Goal: Find specific page/section: Find specific page/section

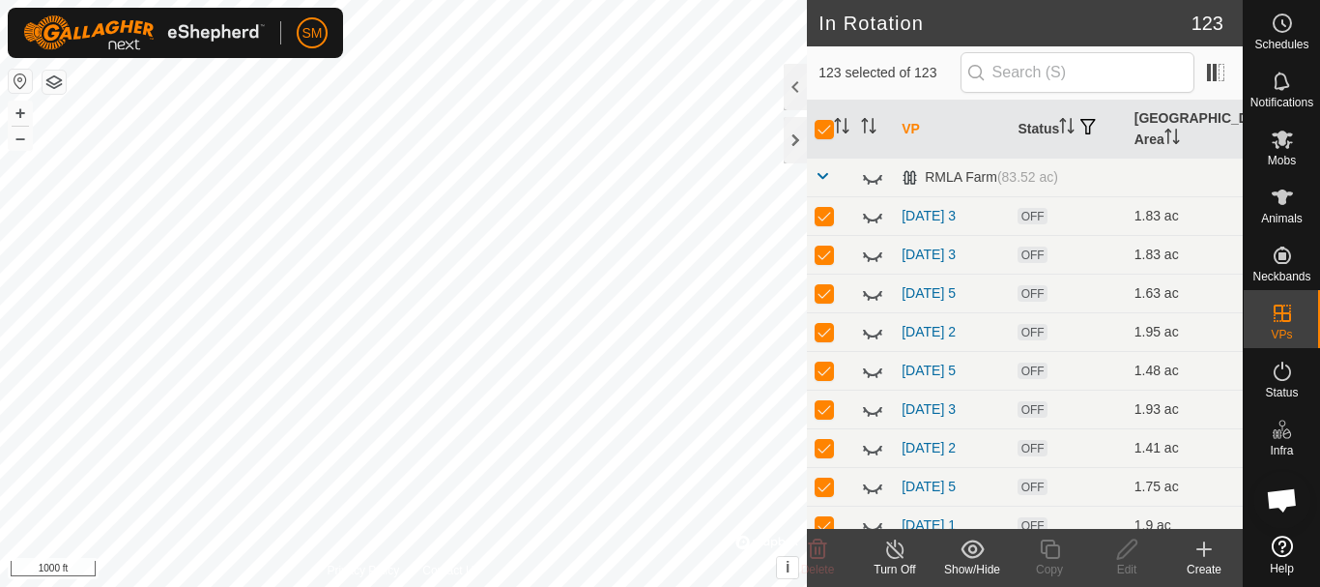
scroll to position [4040, 0]
click at [825, 130] on input "checkbox" at bounding box center [824, 129] width 19 height 19
checkbox input "false"
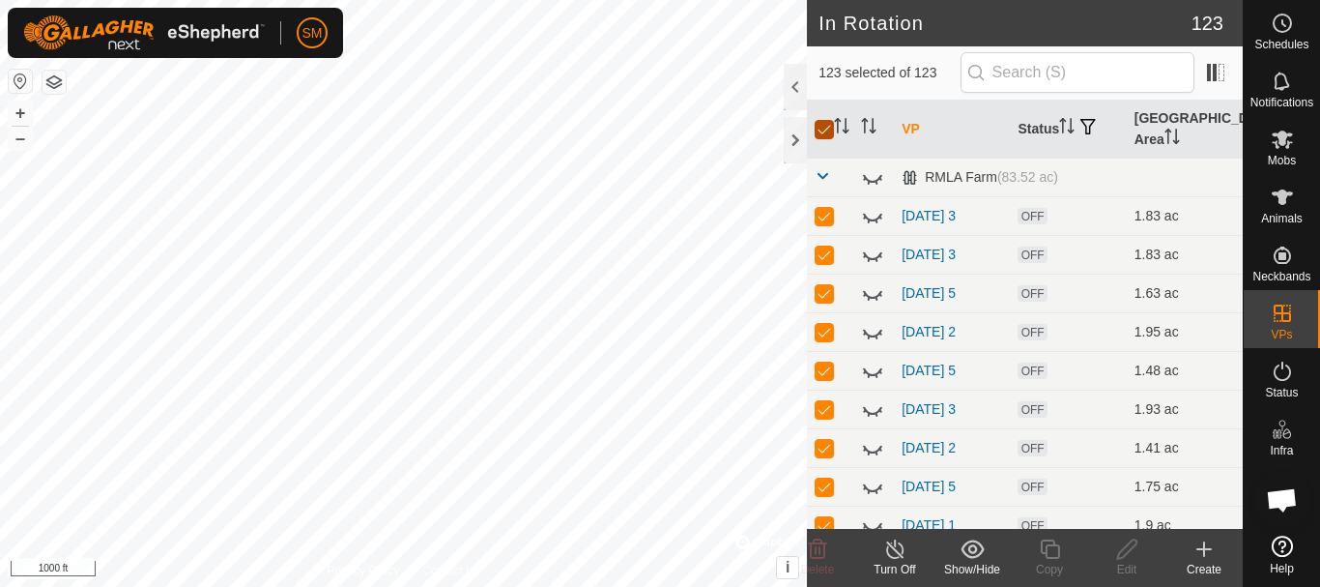
checkbox input "false"
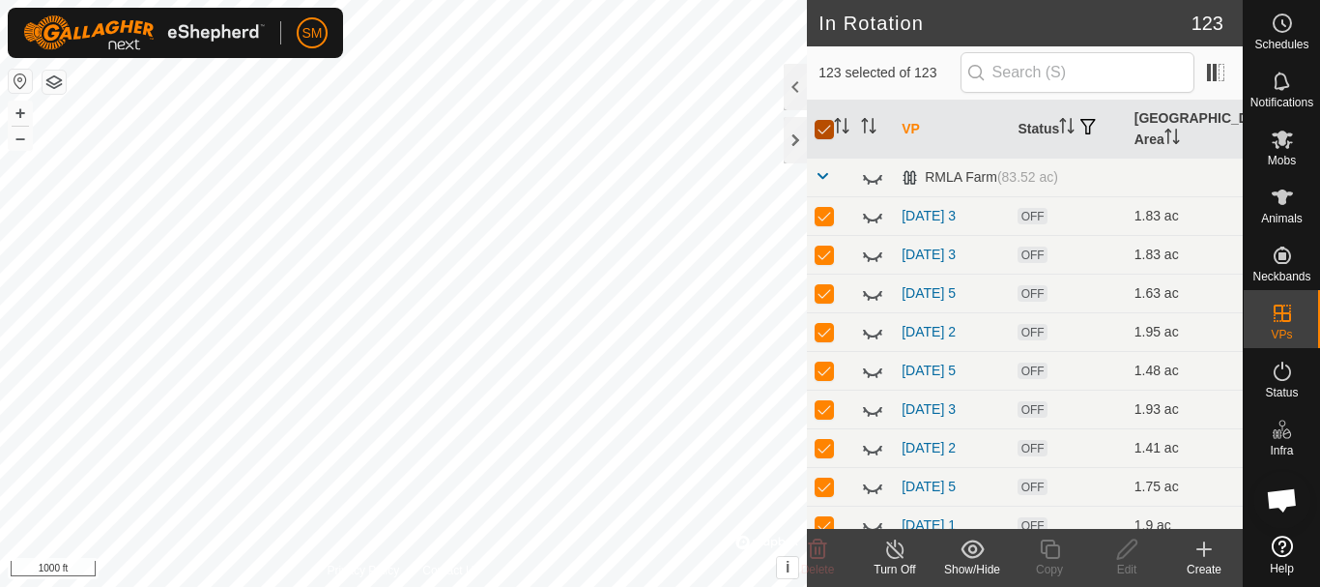
checkbox input "false"
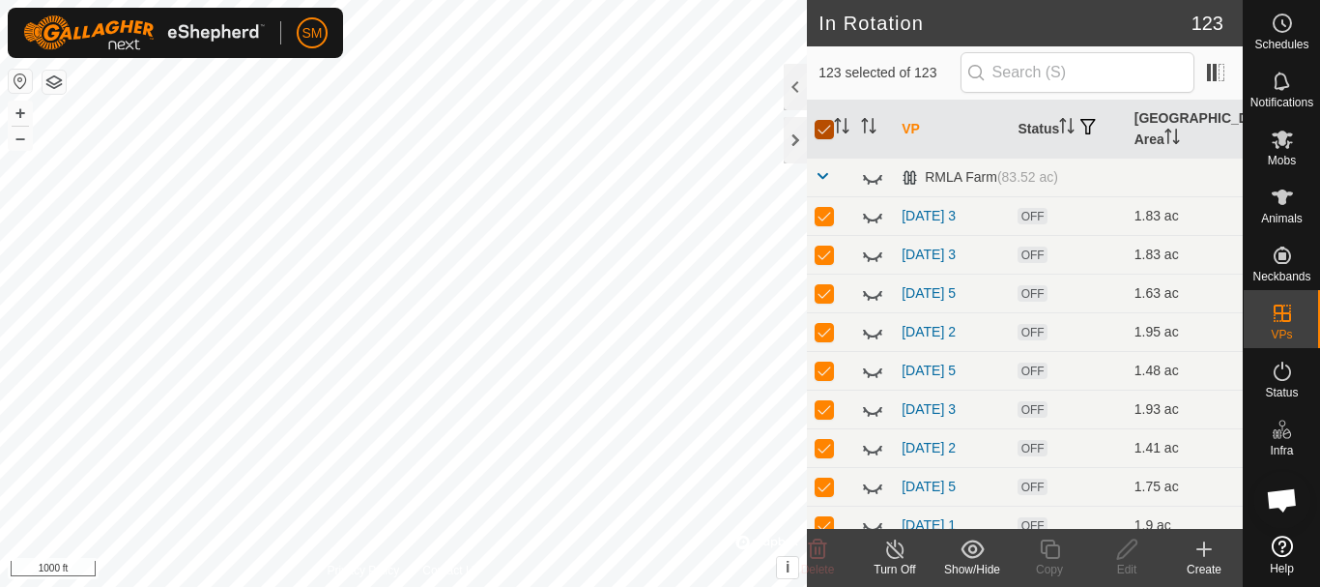
checkbox input "false"
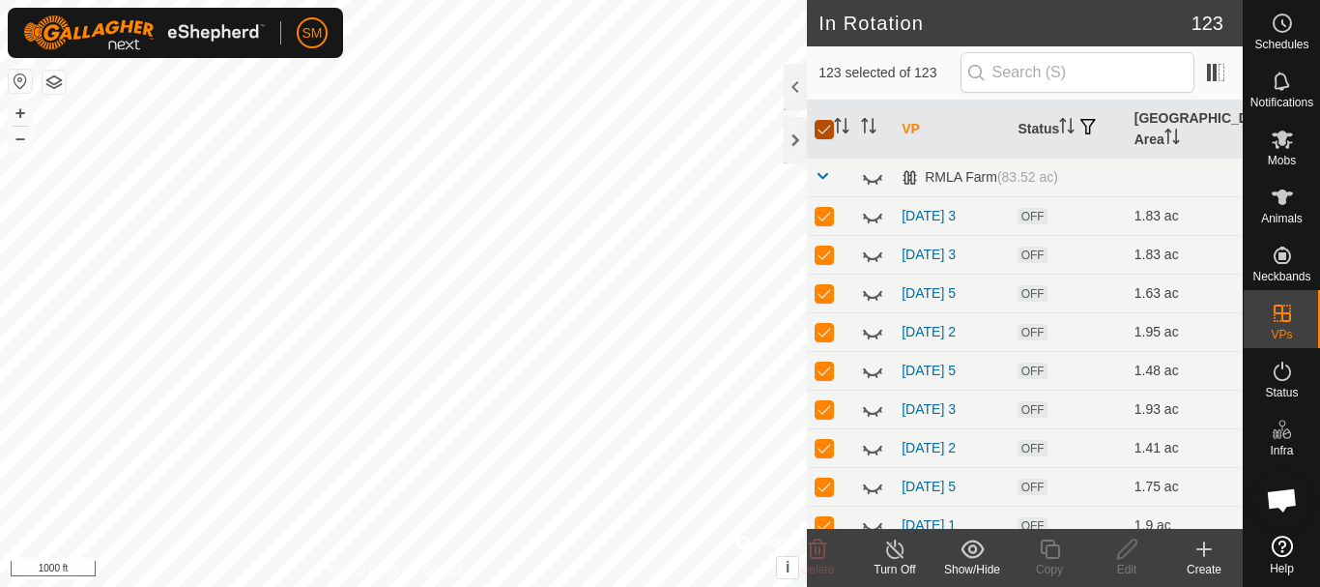
checkbox input "false"
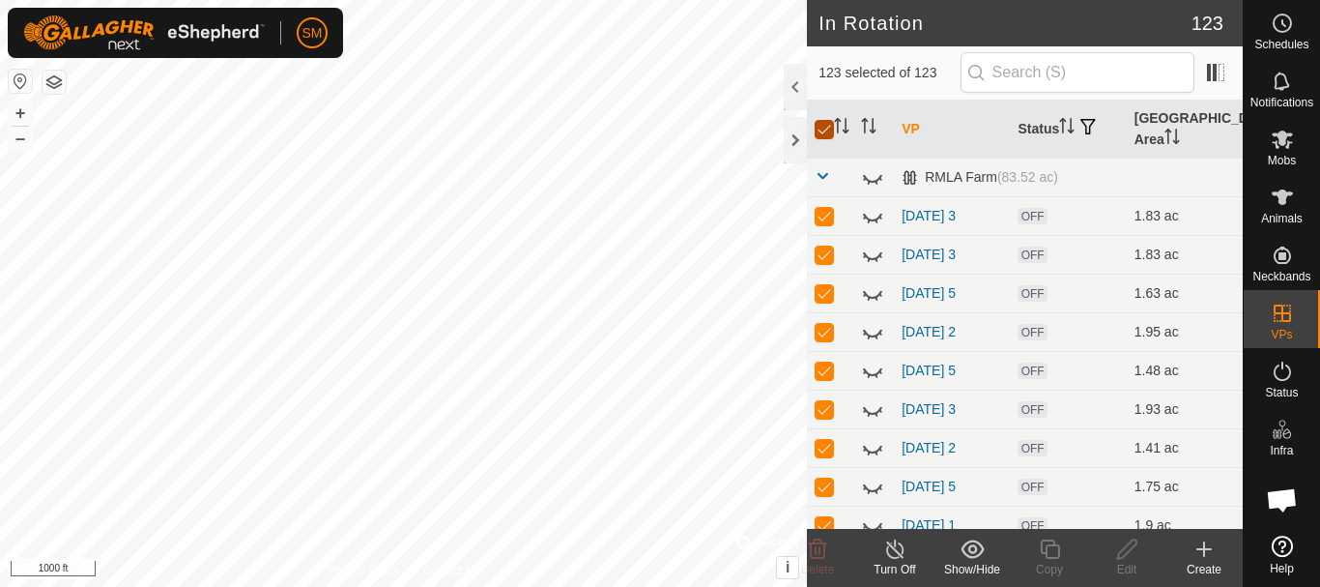
checkbox input "false"
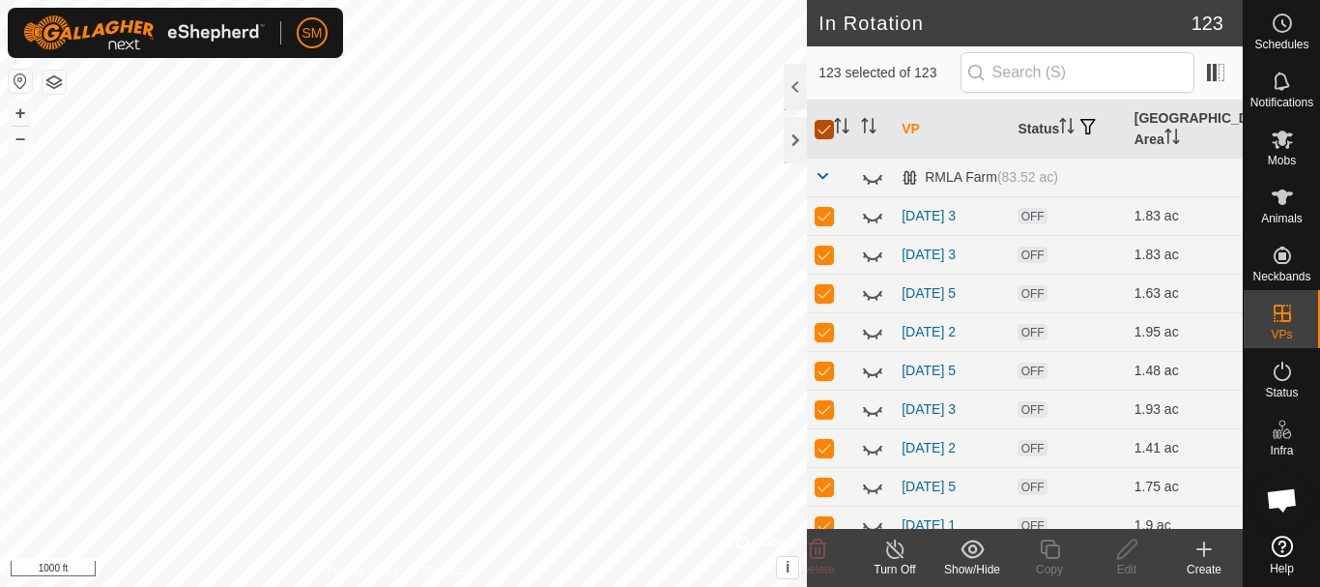
checkbox input "false"
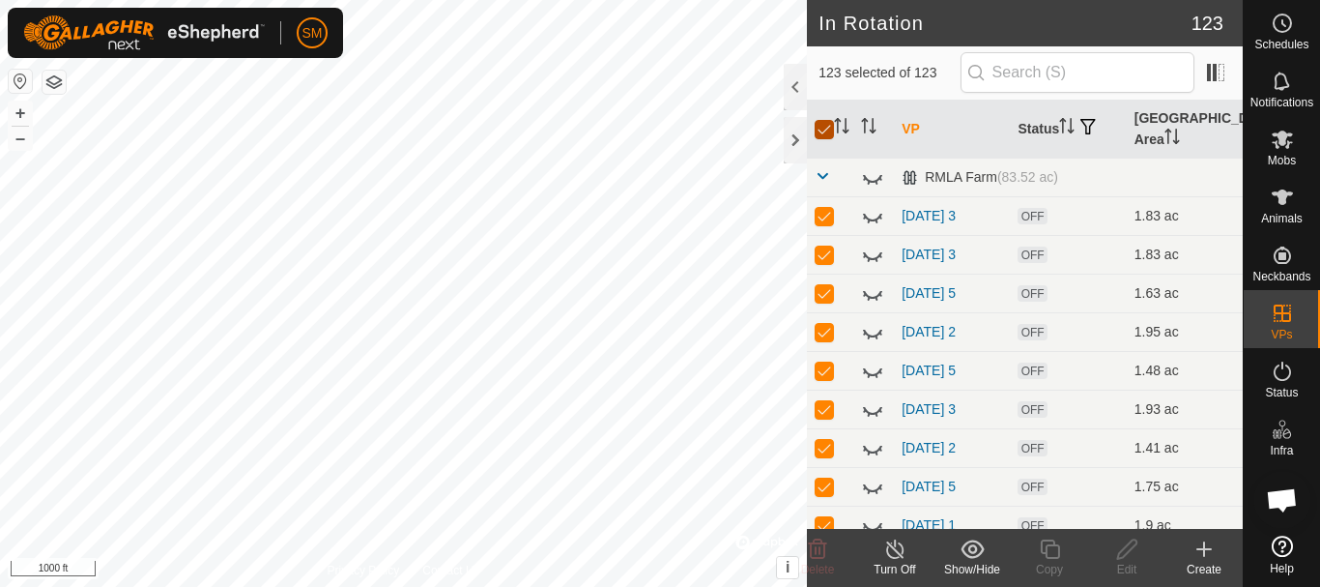
checkbox input "false"
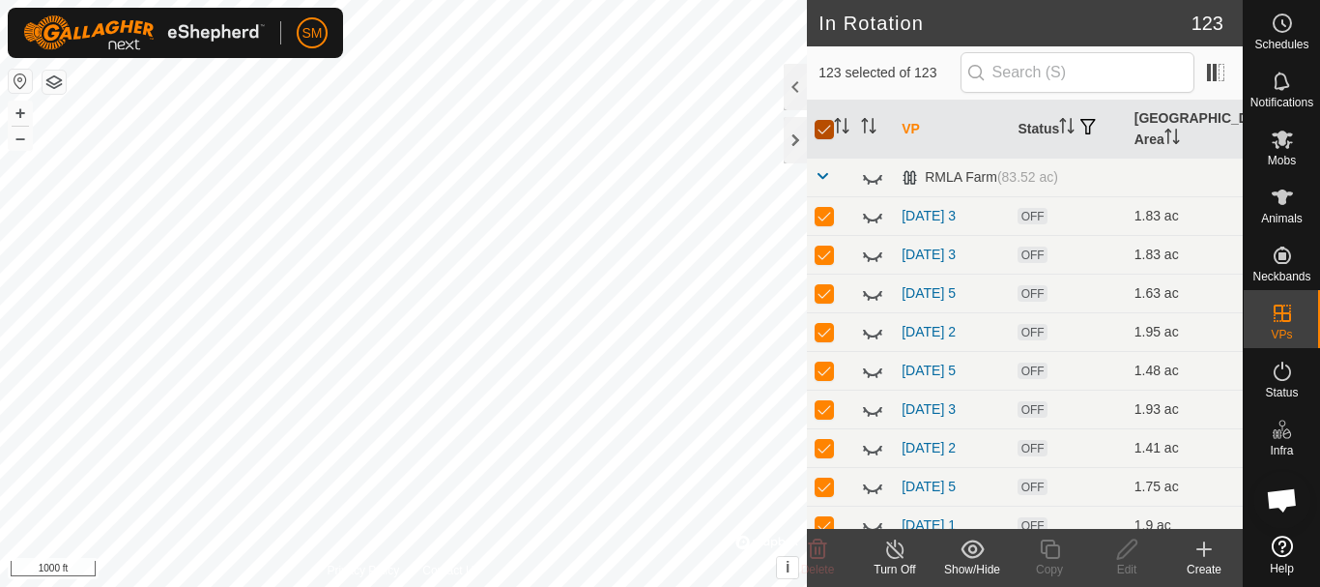
checkbox input "false"
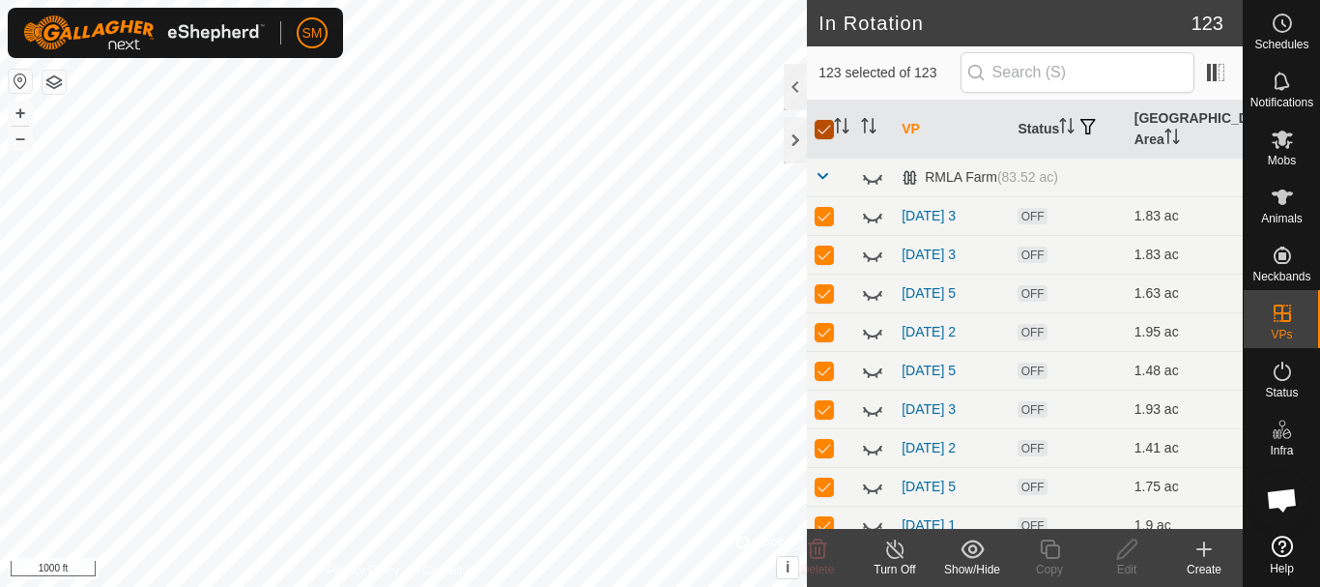
checkbox input "false"
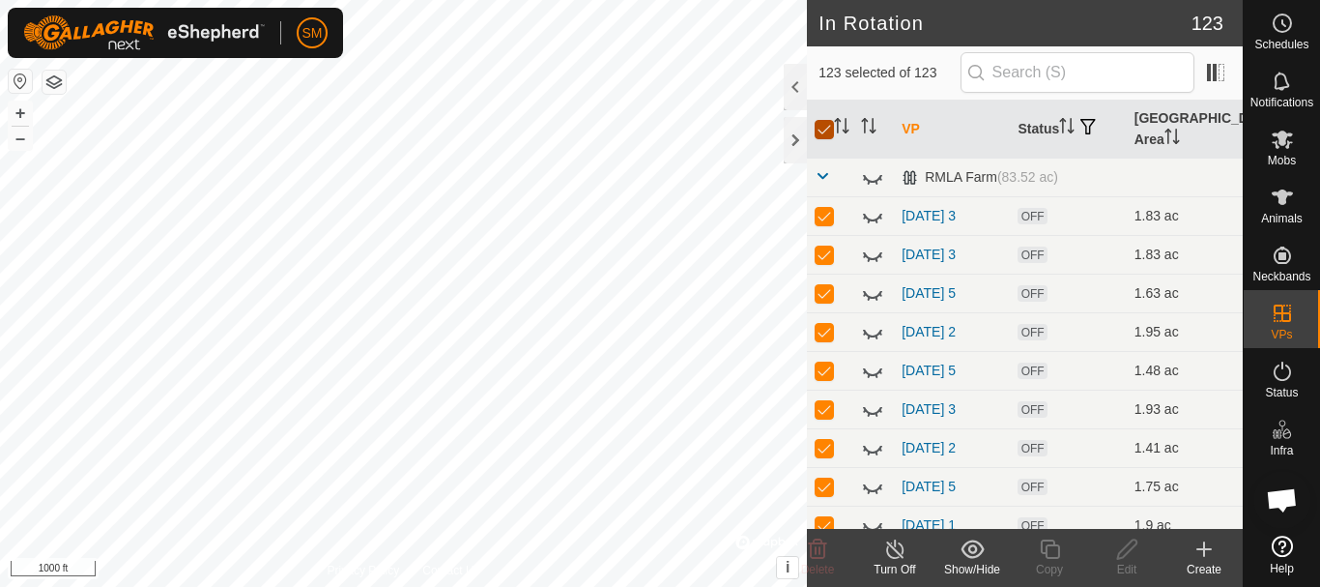
checkbox input "false"
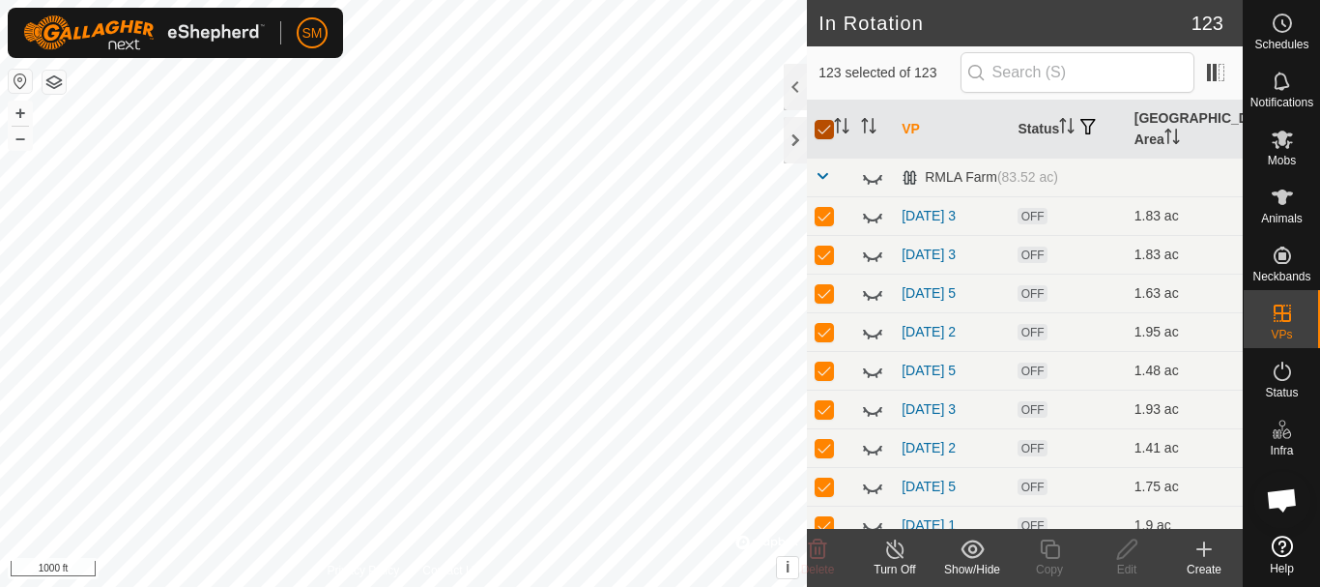
checkbox input "false"
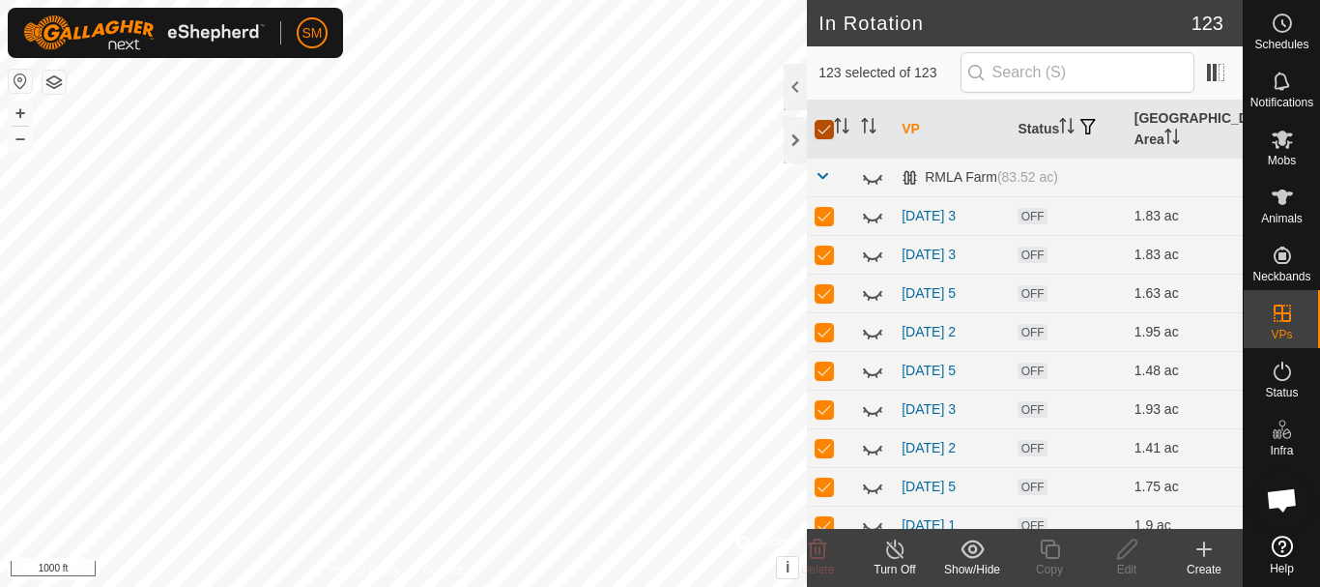
checkbox input "false"
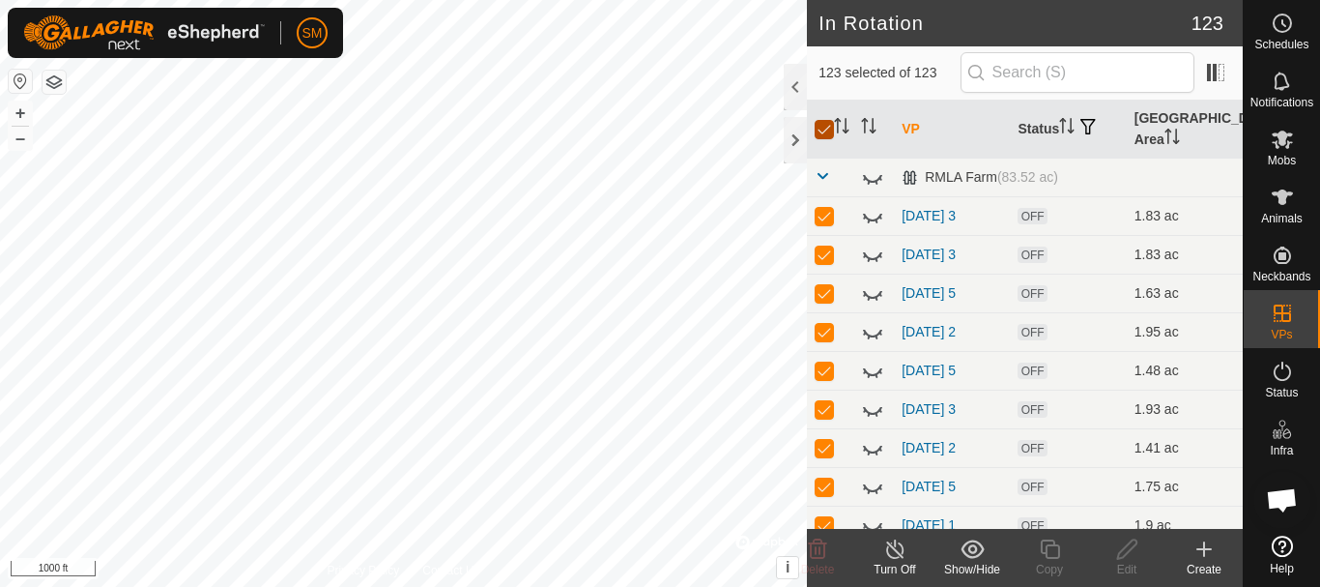
checkbox input "false"
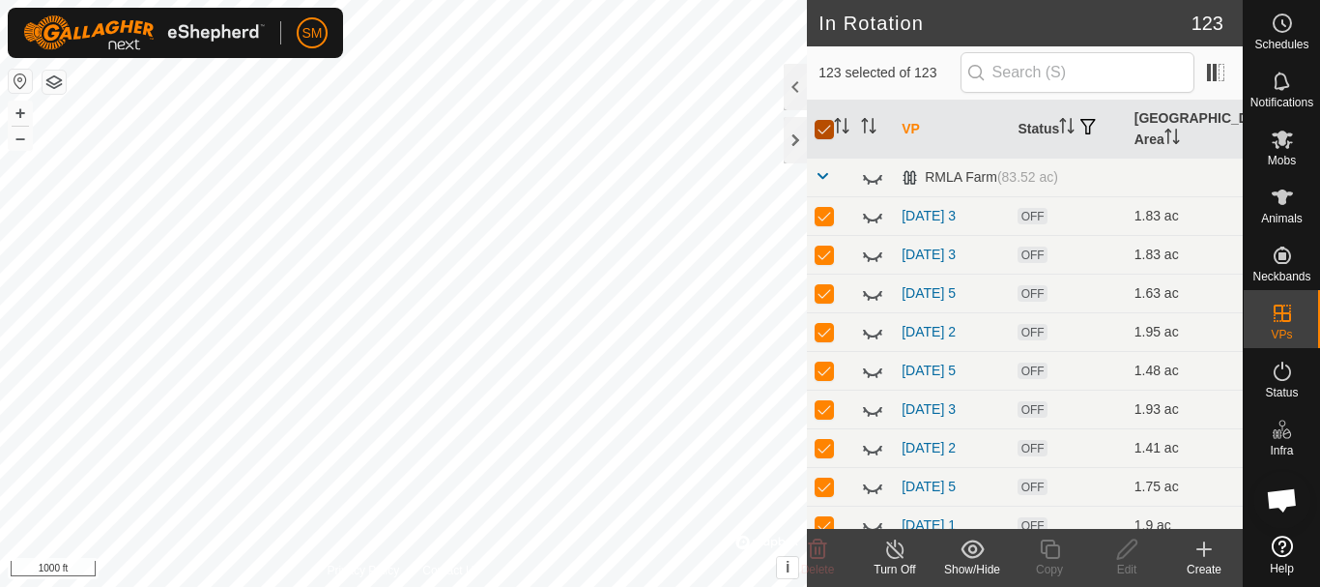
checkbox input "false"
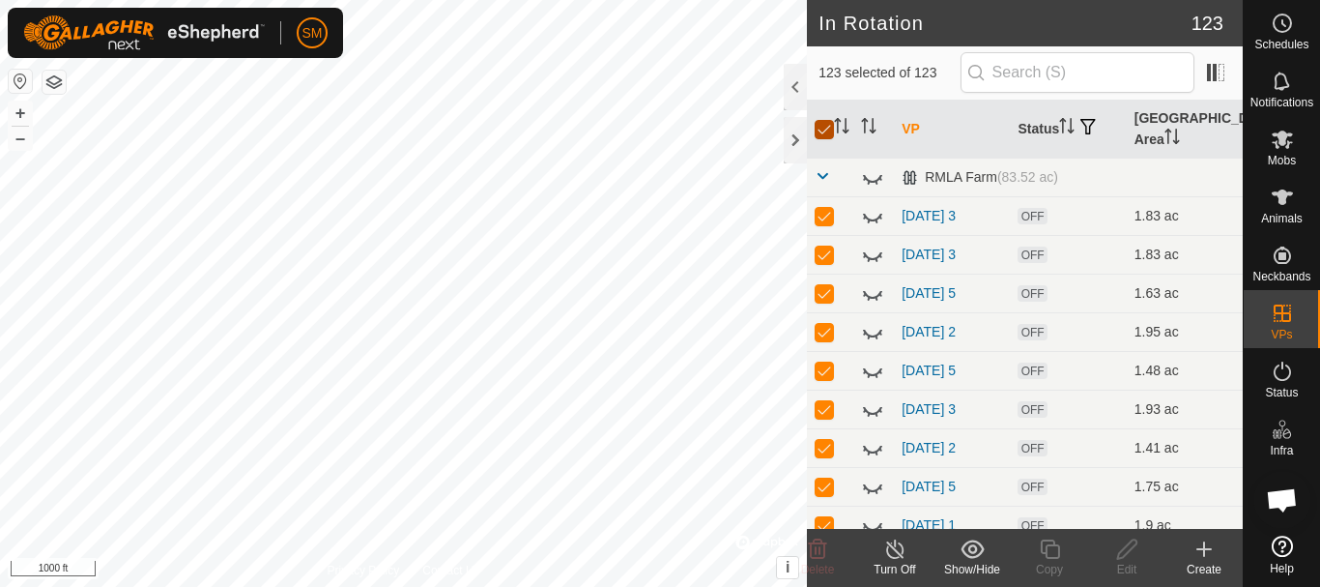
checkbox input "false"
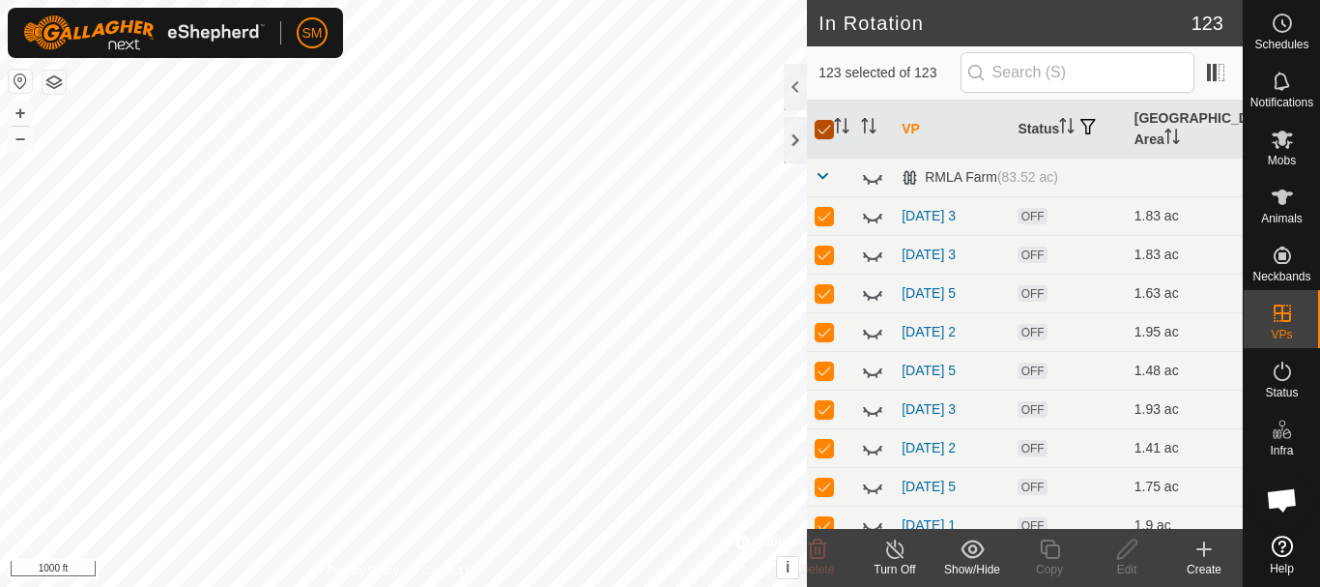
checkbox input "false"
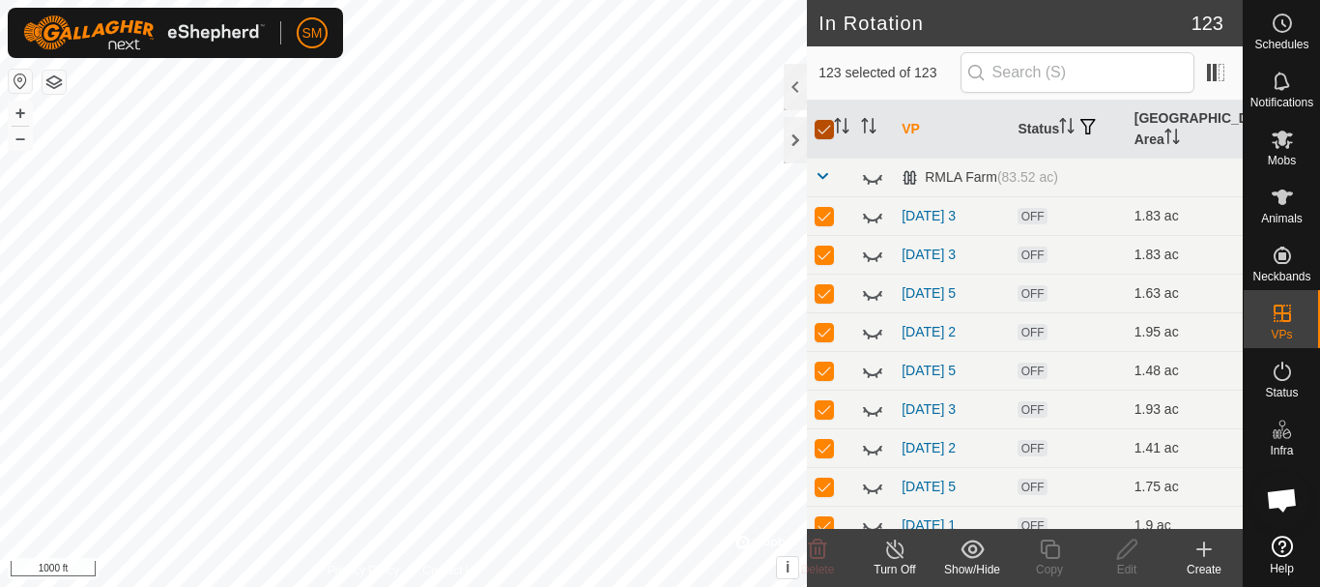
checkbox input "false"
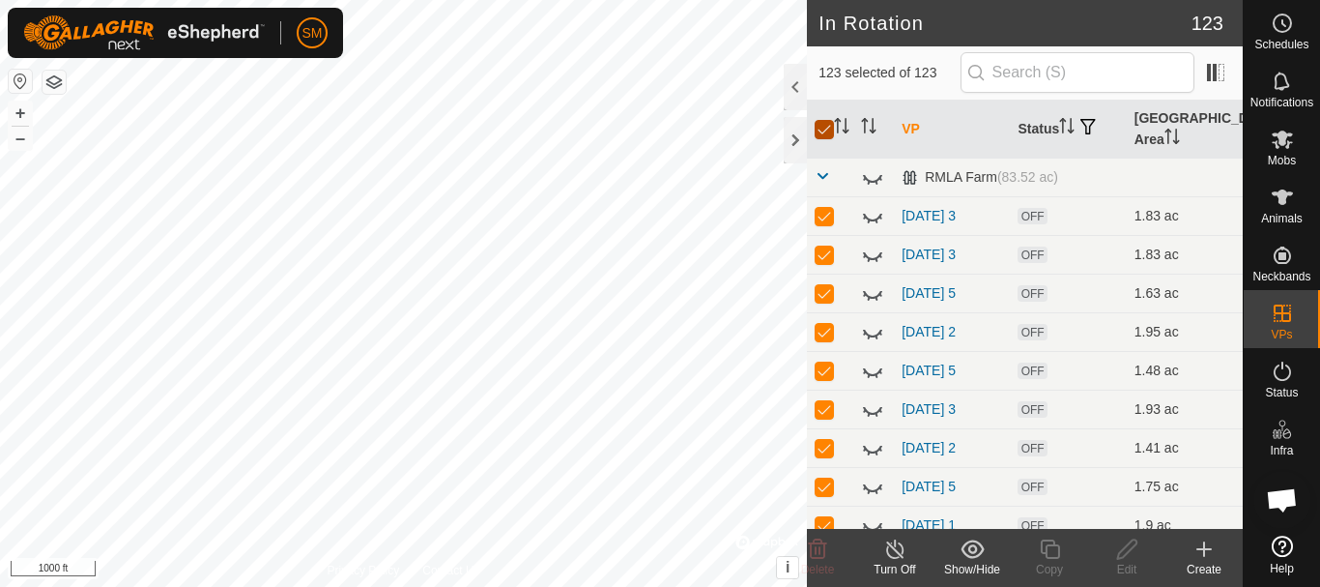
checkbox input "false"
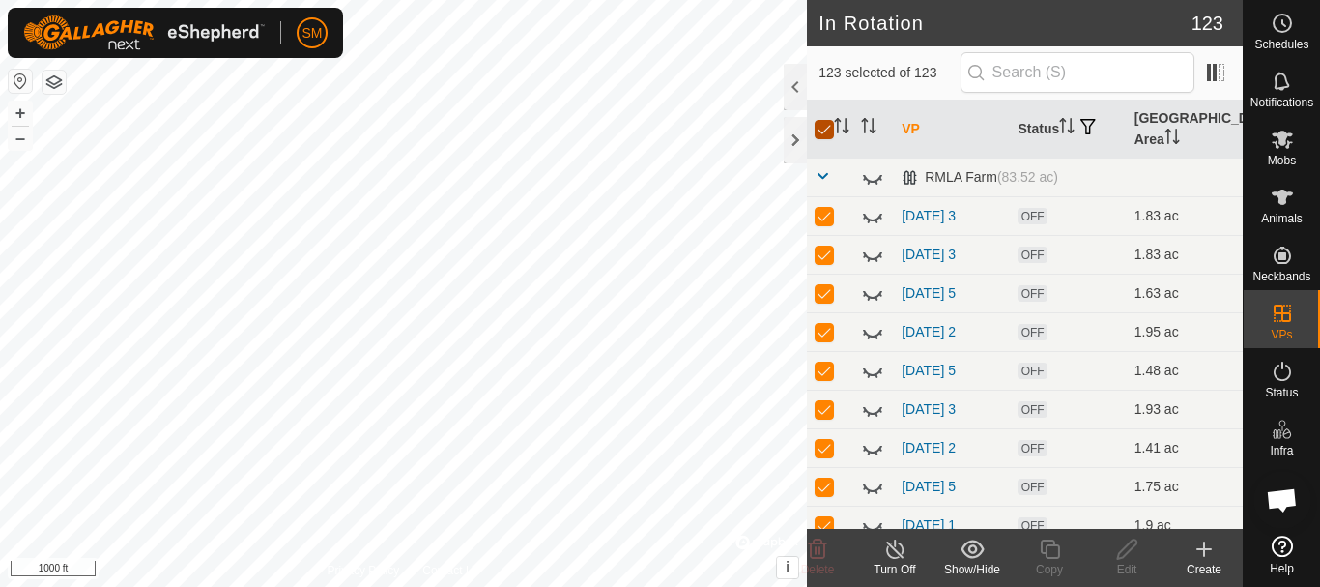
checkbox input "false"
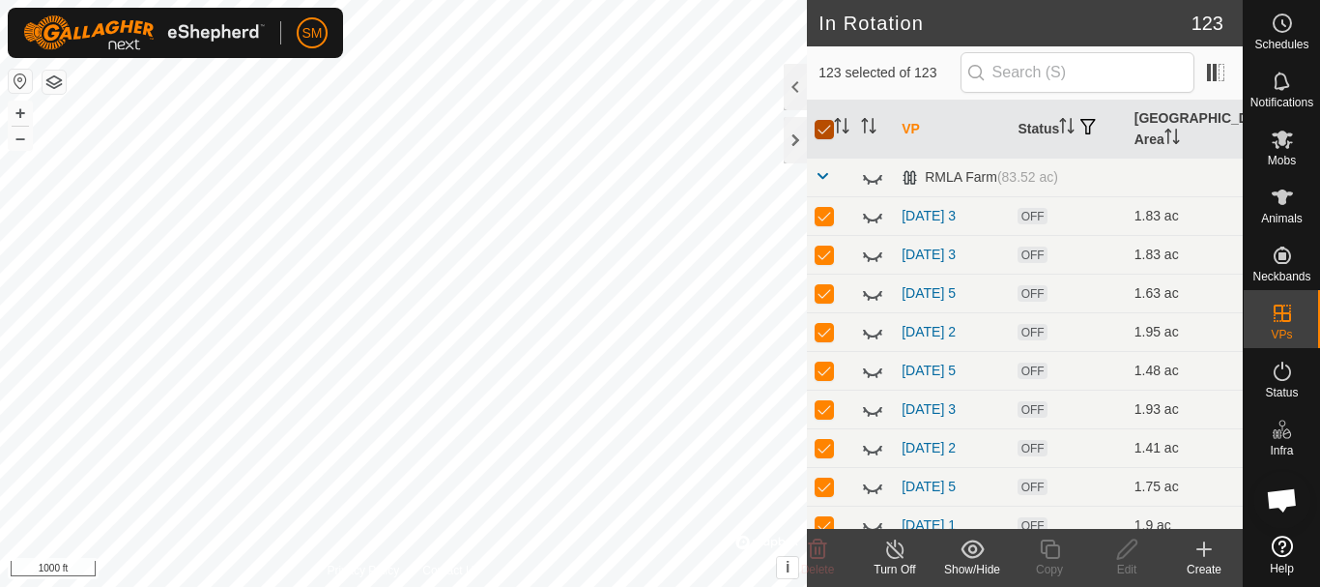
checkbox input "false"
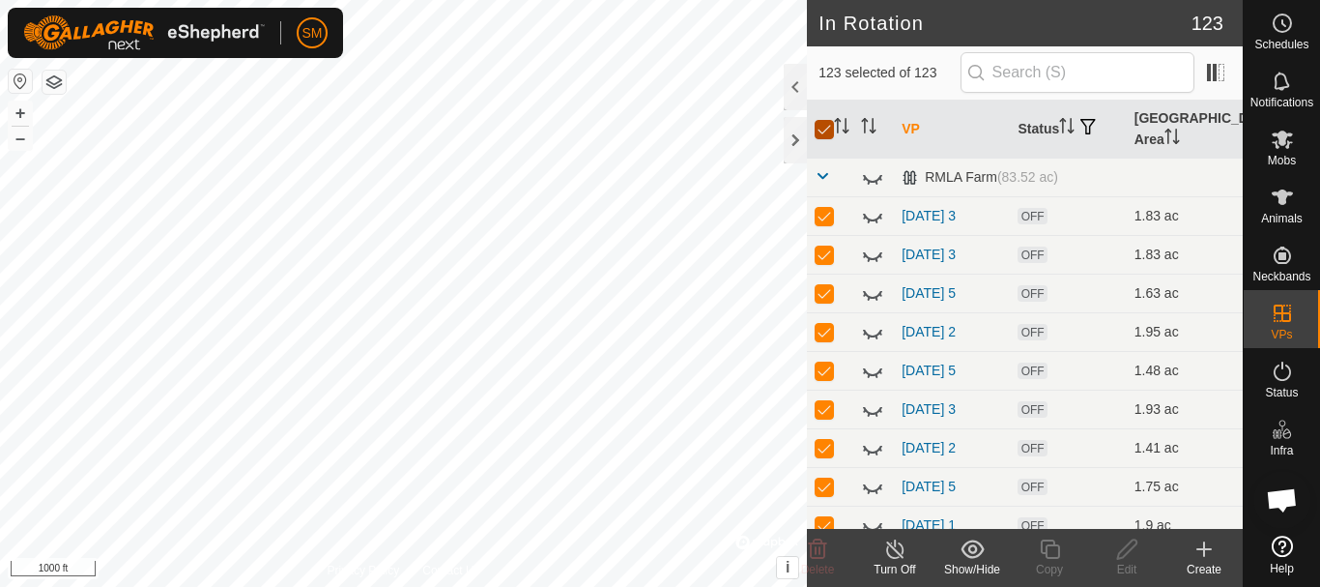
checkbox input "false"
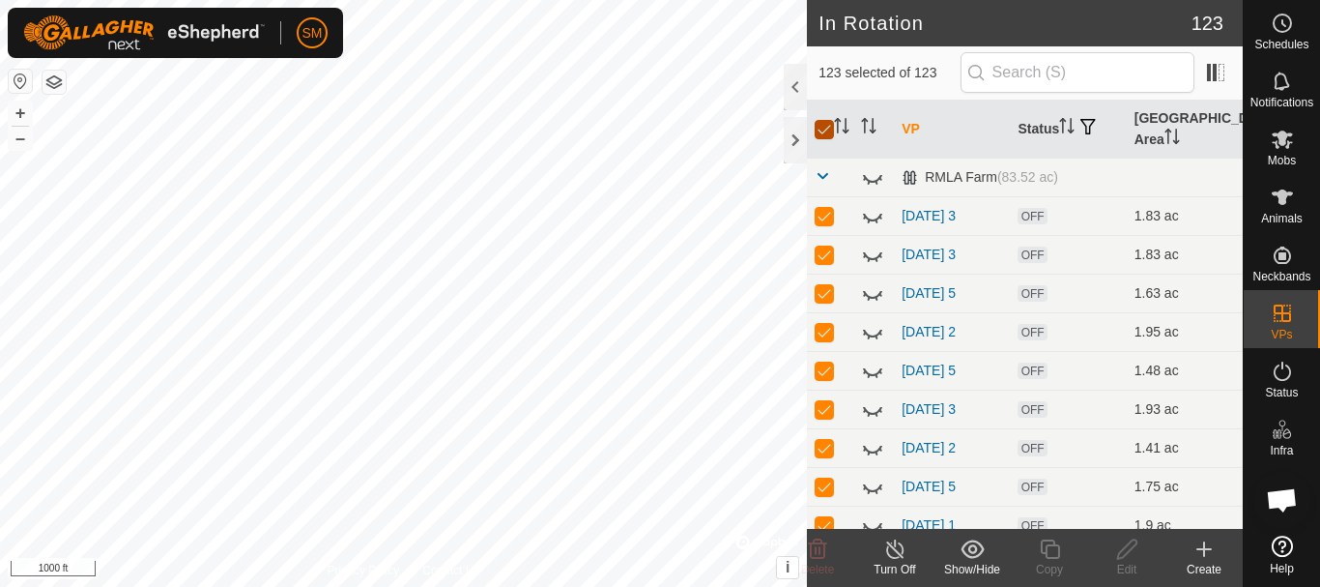
checkbox input "false"
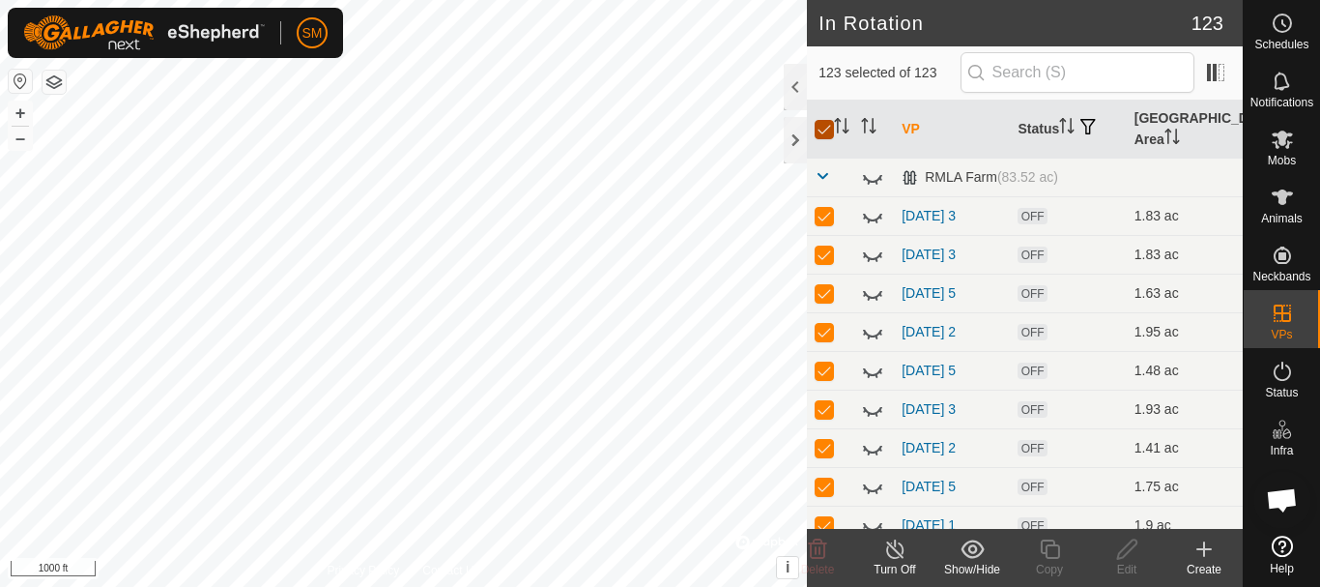
checkbox input "false"
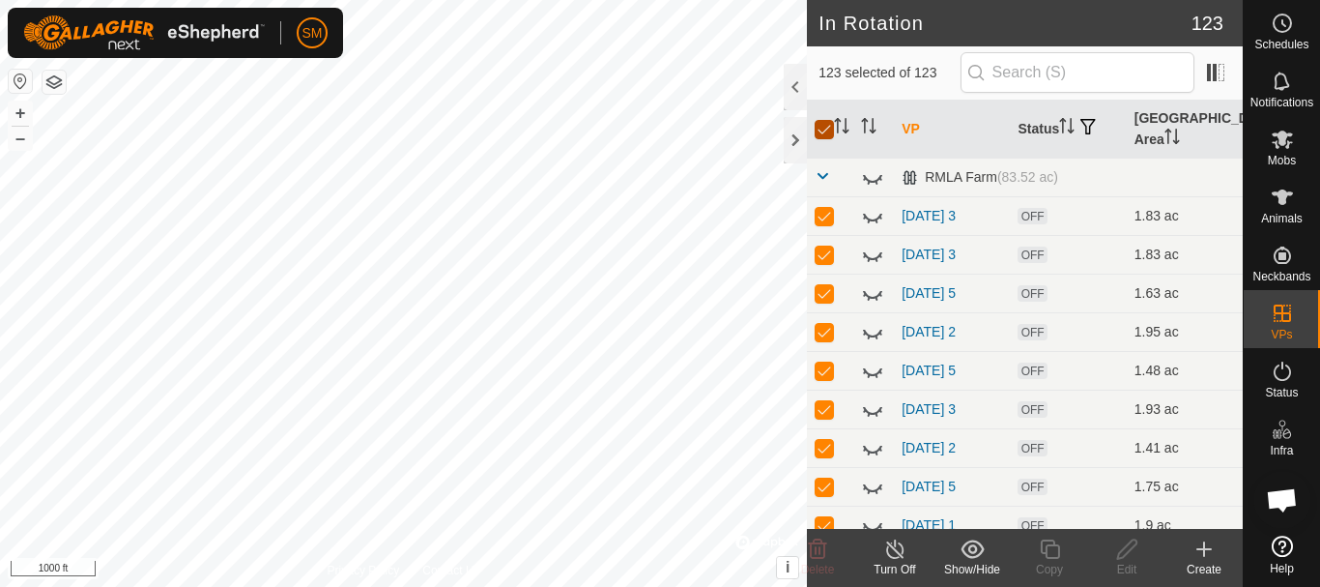
checkbox input "false"
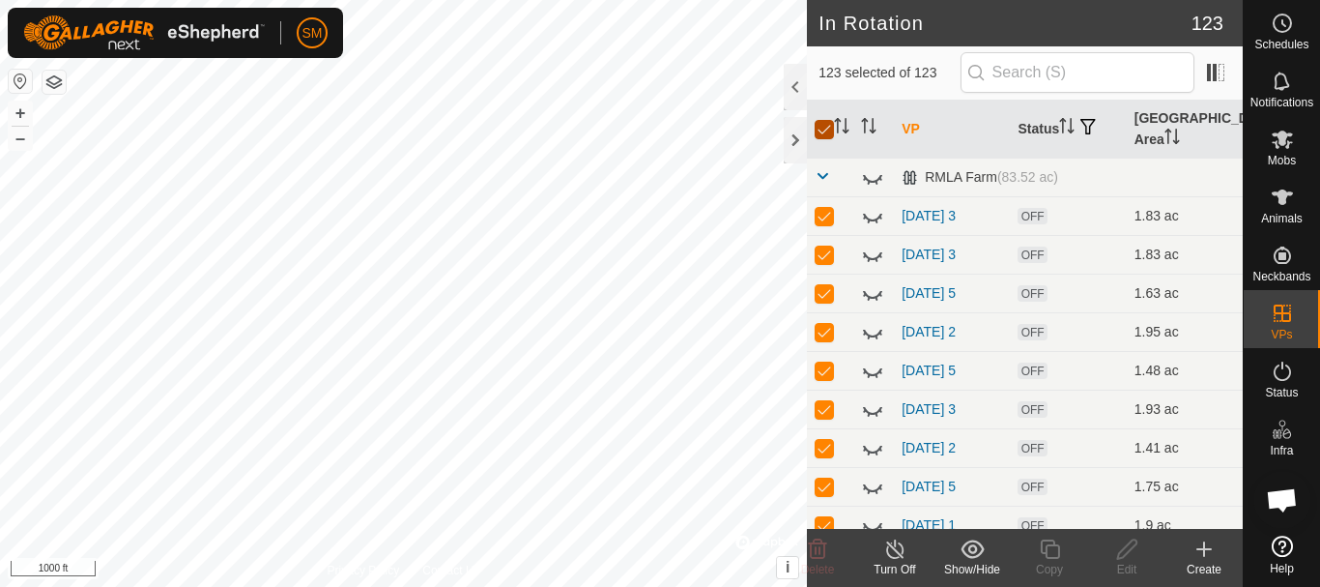
checkbox input "false"
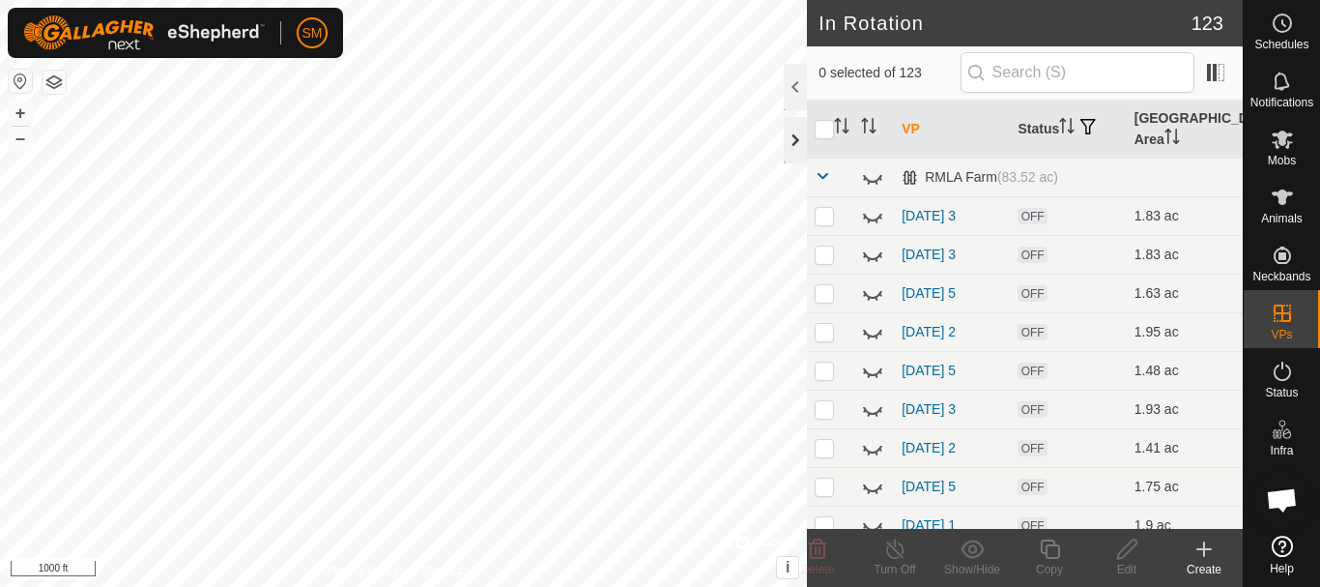
click at [794, 139] on div at bounding box center [795, 140] width 23 height 46
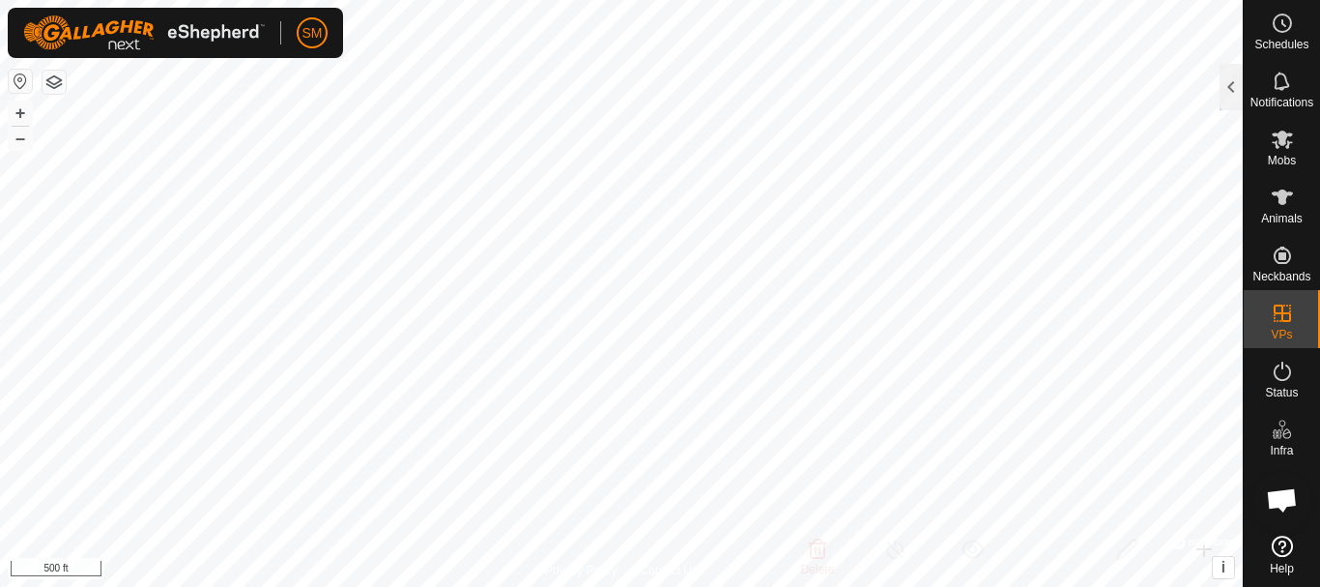
click at [824, 586] on html "SM Schedules Notifications Mobs Animals Neckbands VPs Status Infra Heatmap Help…" at bounding box center [660, 293] width 1320 height 587
click at [792, 0] on html "SM Schedules Notifications Mobs Animals Neckbands VPs Status Infra Heatmap Help…" at bounding box center [660, 293] width 1320 height 587
click at [555, 586] on html "SM Schedules Notifications Mobs Animals Neckbands VPs Status Infra Heatmap Help…" at bounding box center [660, 293] width 1320 height 587
click at [689, 586] on html "SM Schedules Notifications Mobs Animals Neckbands VPs Status Infra Heatmap Help…" at bounding box center [660, 293] width 1320 height 587
click at [614, 586] on html "SM Schedules Notifications Mobs Animals Neckbands VPs Status Infra Heatmap Help…" at bounding box center [660, 293] width 1320 height 587
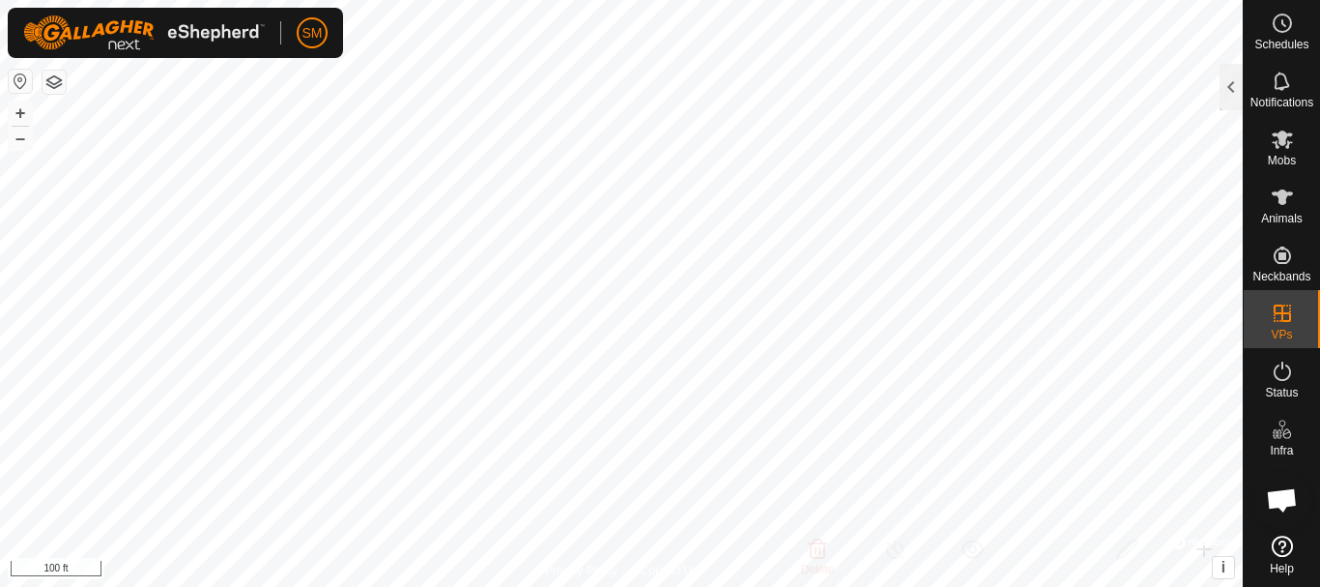
click at [704, 586] on html "SM Schedules Notifications Mobs Animals Neckbands VPs Status Infra Heatmap Help…" at bounding box center [660, 293] width 1320 height 587
click at [719, 586] on html "SM Schedules Notifications Mobs Animals Neckbands VPs Status Infra Heatmap Help…" at bounding box center [660, 293] width 1320 height 587
click at [778, 586] on html "SM Schedules Notifications Mobs Animals Neckbands VPs Status Infra Heatmap Help…" at bounding box center [660, 293] width 1320 height 587
click at [542, 586] on html "SM Schedules Notifications Mobs Animals Neckbands VPs Status Infra Heatmap Help…" at bounding box center [660, 293] width 1320 height 587
click at [831, 586] on html "SM Schedules Notifications Mobs Animals Neckbands VPs Status Infra Heatmap Help…" at bounding box center [660, 293] width 1320 height 587
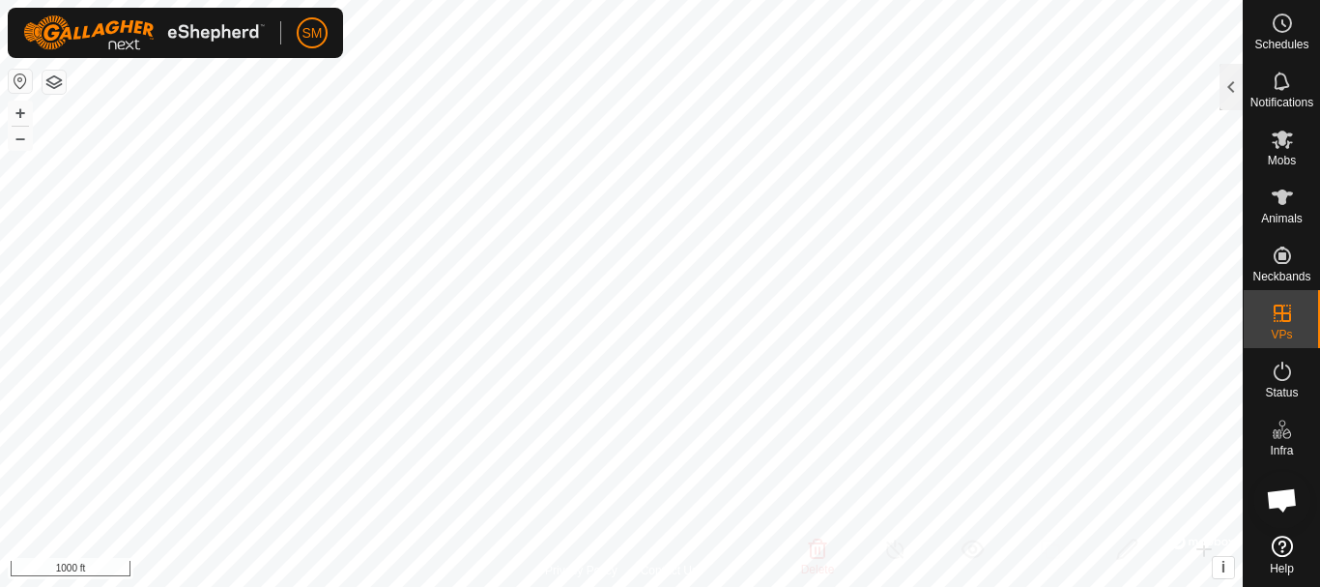
click at [845, 586] on html "SM Schedules Notifications Mobs Animals Neckbands VPs Status Infra Heatmap Help…" at bounding box center [660, 293] width 1320 height 587
click at [1281, 76] on icon at bounding box center [1282, 81] width 23 height 23
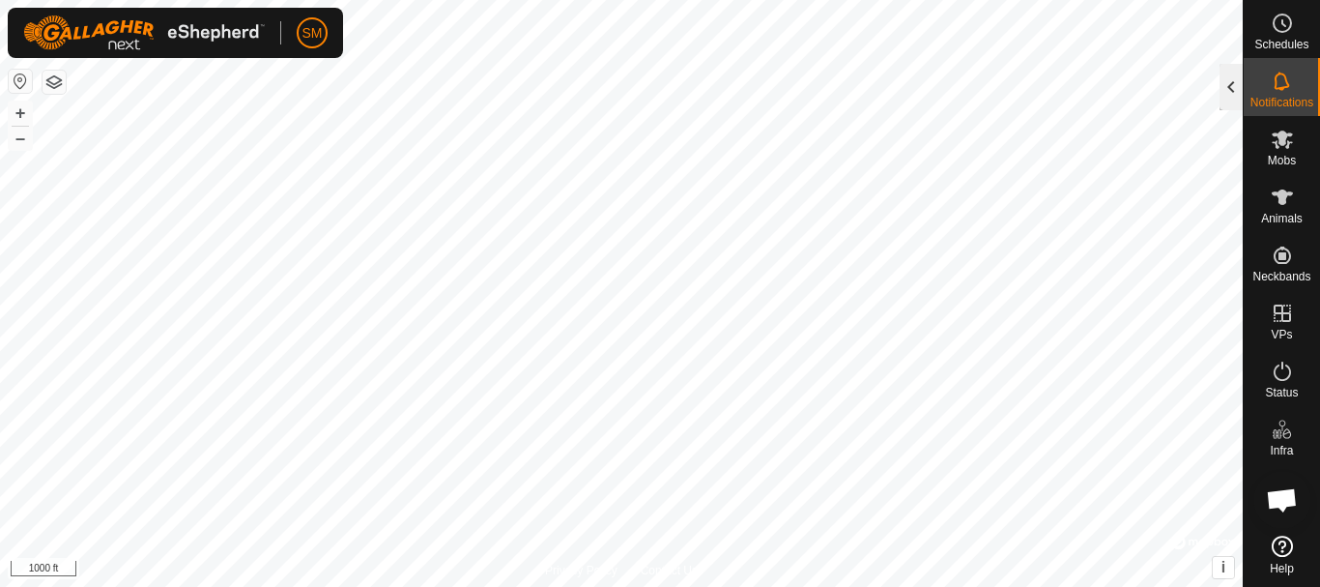
click at [1222, 92] on div at bounding box center [1231, 87] width 23 height 46
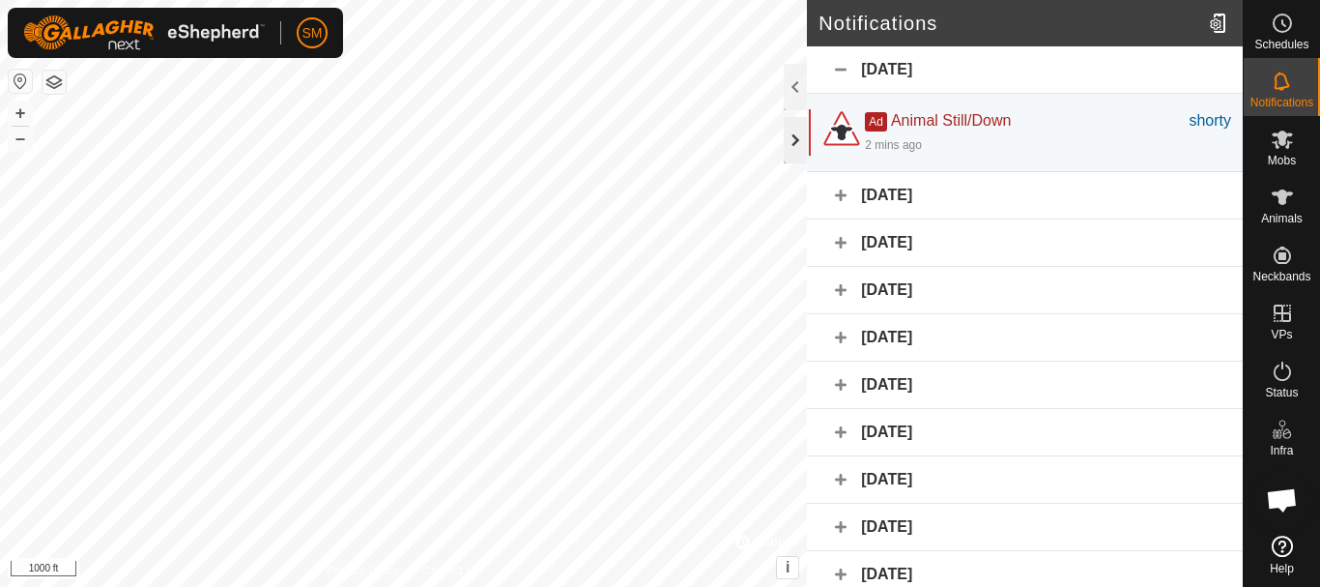
click at [794, 137] on div at bounding box center [795, 140] width 23 height 46
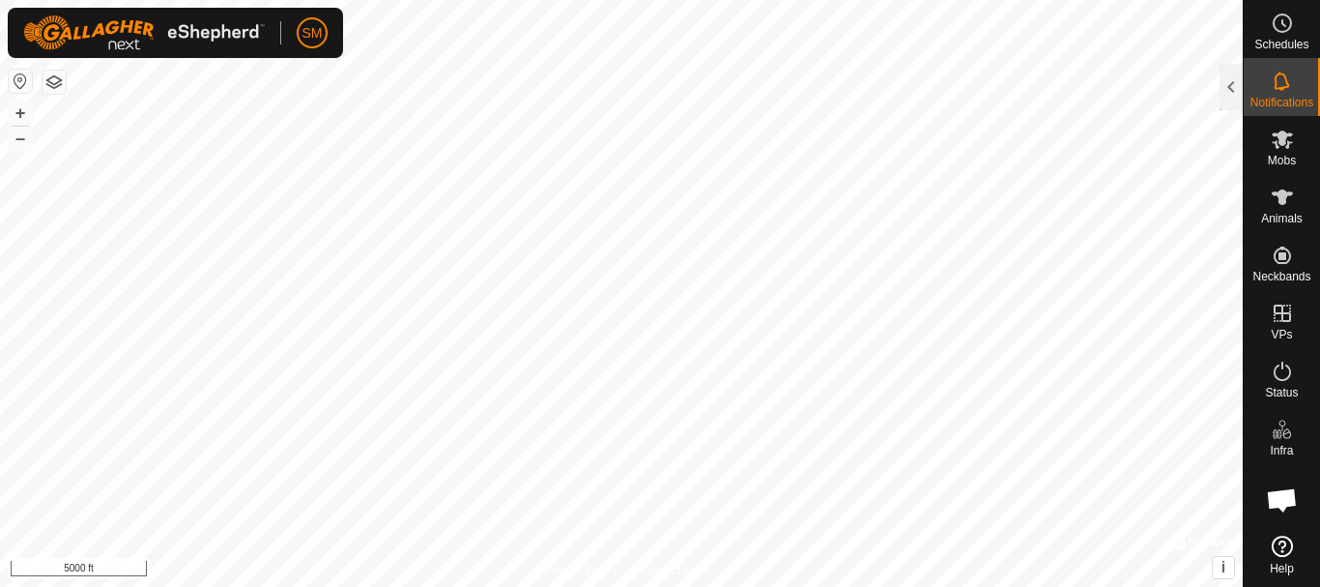
click at [818, 586] on html "SM Schedules Notifications Mobs Animals Neckbands VPs Status Infra Heatmap Help…" at bounding box center [660, 293] width 1320 height 587
